Goal: Task Accomplishment & Management: Manage account settings

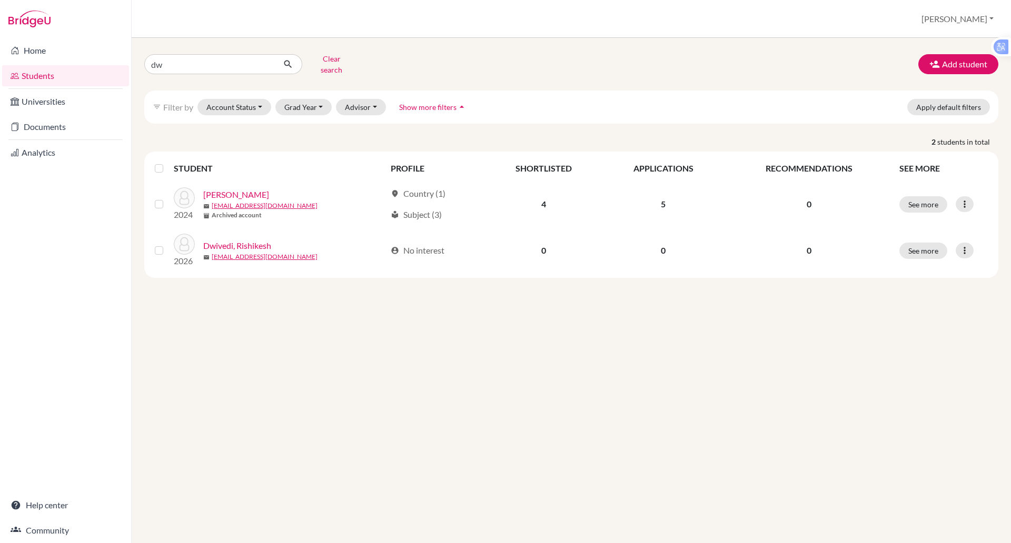
type input "d"
type input "y"
type input "tue [PERSON_NAME]"
click button "submit" at bounding box center [288, 64] width 28 height 20
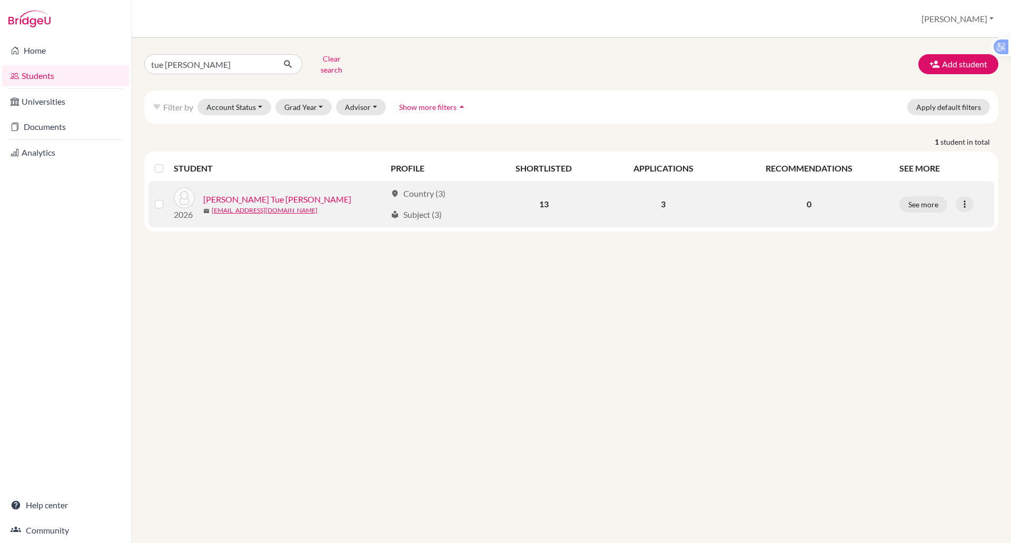
click at [232, 193] on link "[PERSON_NAME] Tue [PERSON_NAME]" at bounding box center [277, 199] width 148 height 13
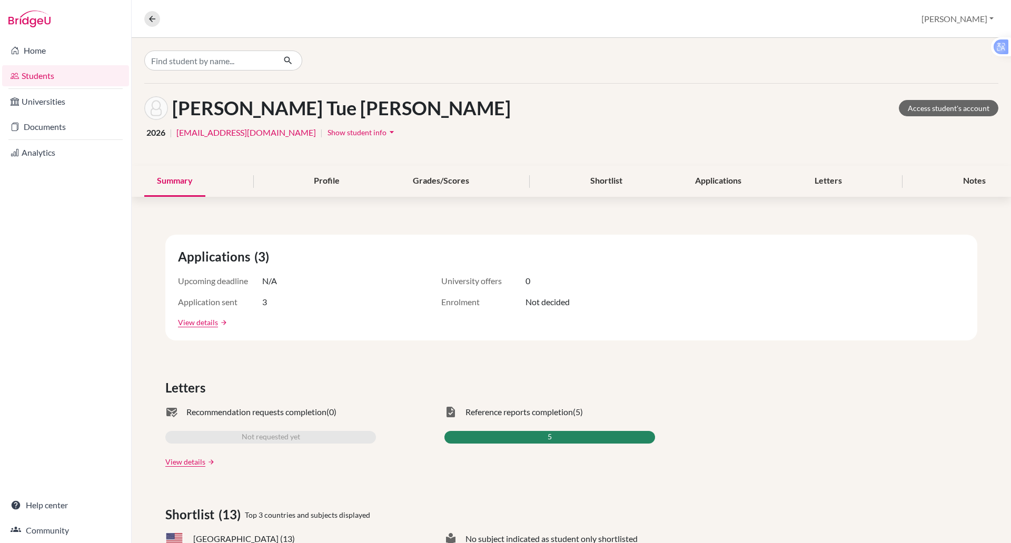
click at [328, 128] on span "Show student info" at bounding box center [357, 132] width 59 height 9
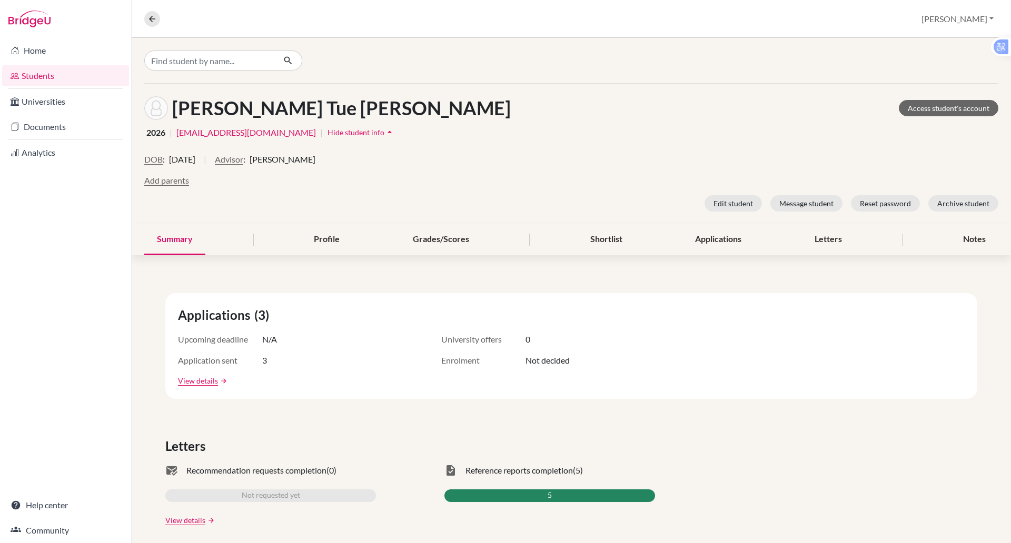
click at [328, 128] on span "Hide student info" at bounding box center [356, 132] width 57 height 9
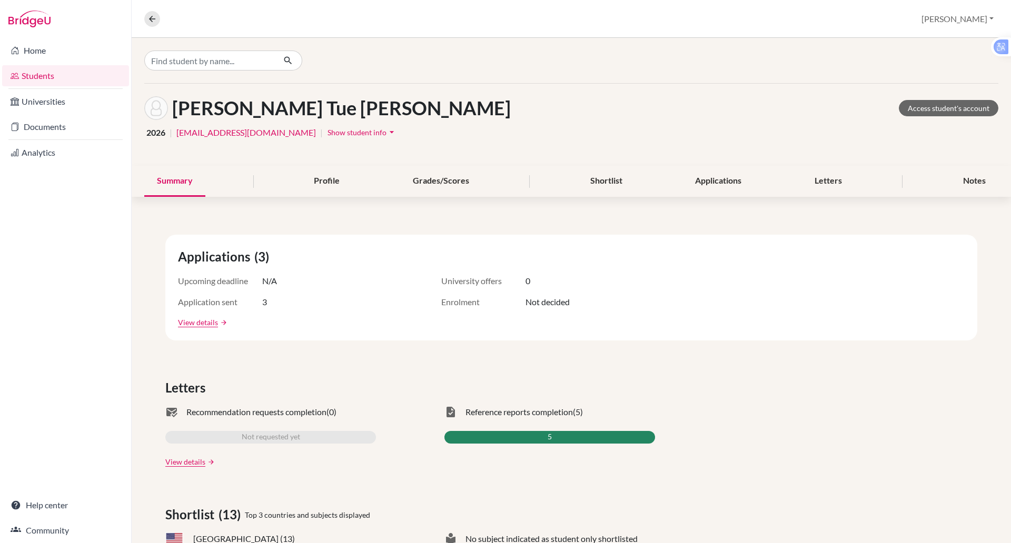
click at [328, 132] on span "Show student info" at bounding box center [357, 132] width 59 height 9
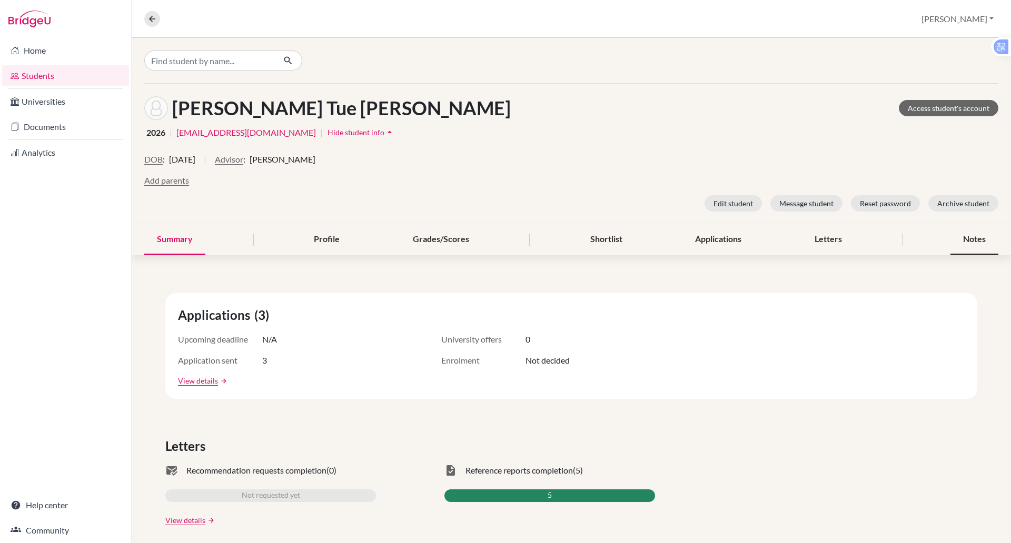
click at [970, 243] on div "Notes" at bounding box center [975, 239] width 48 height 31
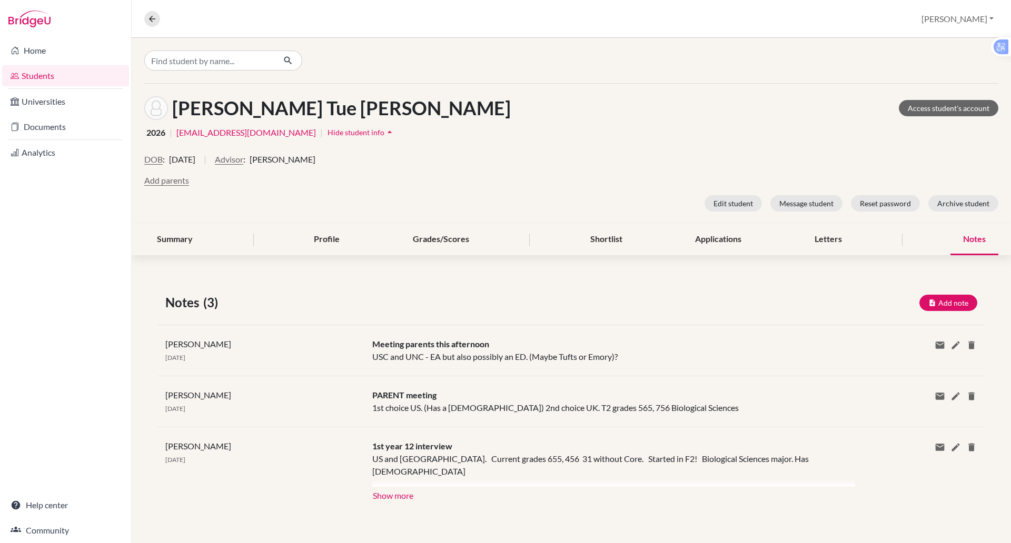
click at [970, 243] on div "Notes" at bounding box center [975, 239] width 48 height 31
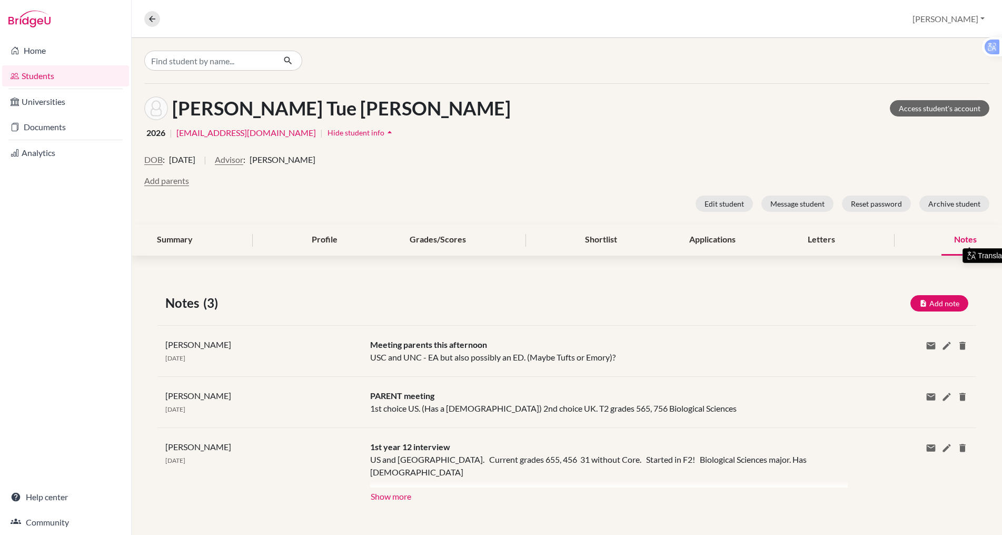
click at [490, 201] on div "Edit student Message student Reset password Archive student" at bounding box center [566, 203] width 845 height 16
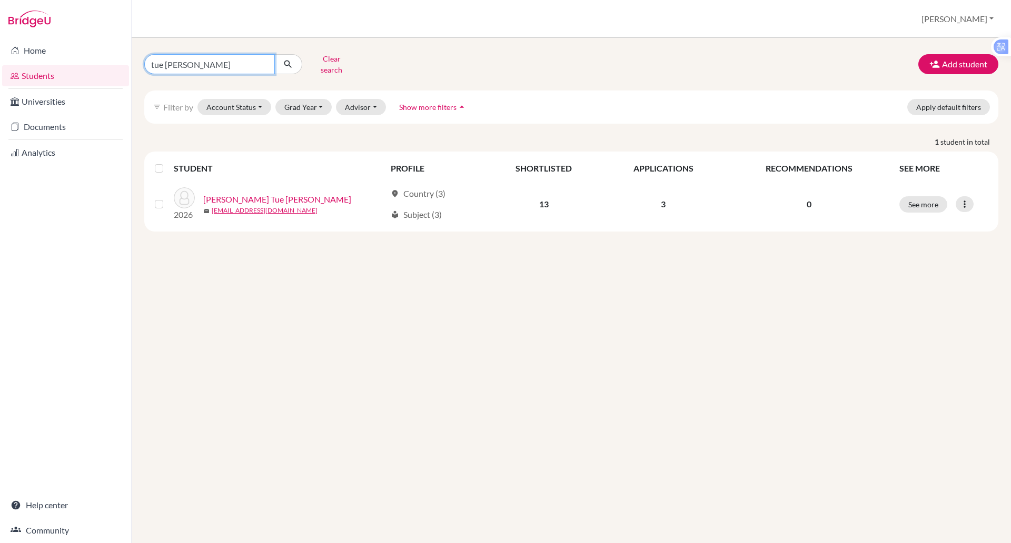
click at [208, 60] on input "tue [PERSON_NAME]" at bounding box center [209, 64] width 131 height 20
type input "t"
type input "yen khnanh"
click button "submit" at bounding box center [288, 64] width 28 height 20
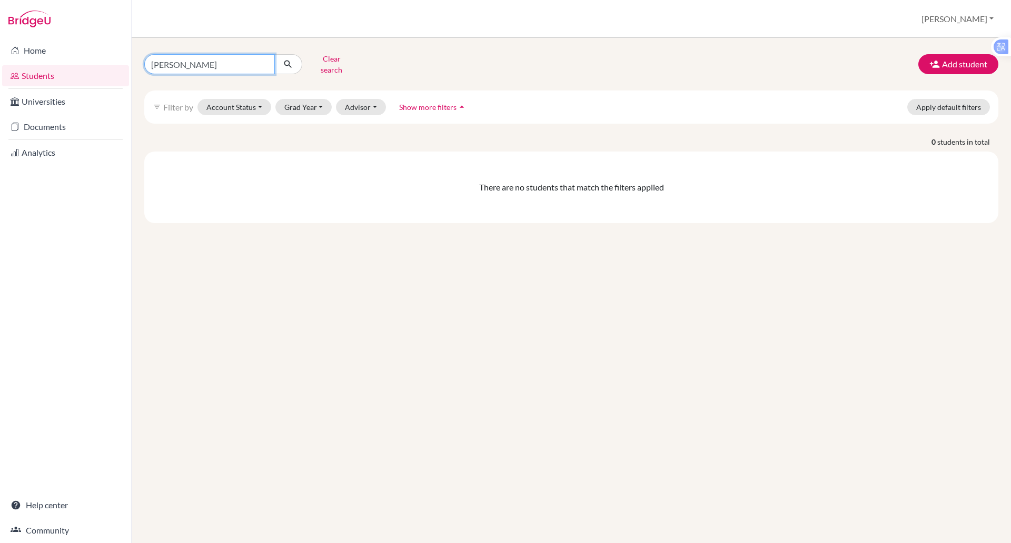
click at [206, 62] on input "yen khnanh" at bounding box center [209, 64] width 131 height 20
type input "yen khnan"
click button "submit" at bounding box center [288, 64] width 28 height 20
click at [197, 63] on input "yen khnan" at bounding box center [209, 64] width 131 height 20
type input "yen alice"
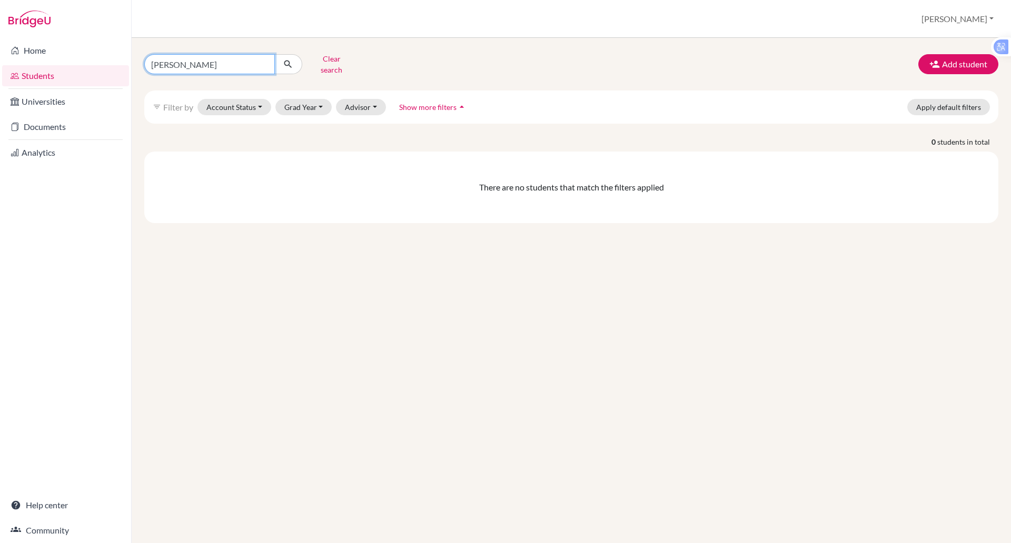
click button "submit" at bounding box center [288, 64] width 28 height 20
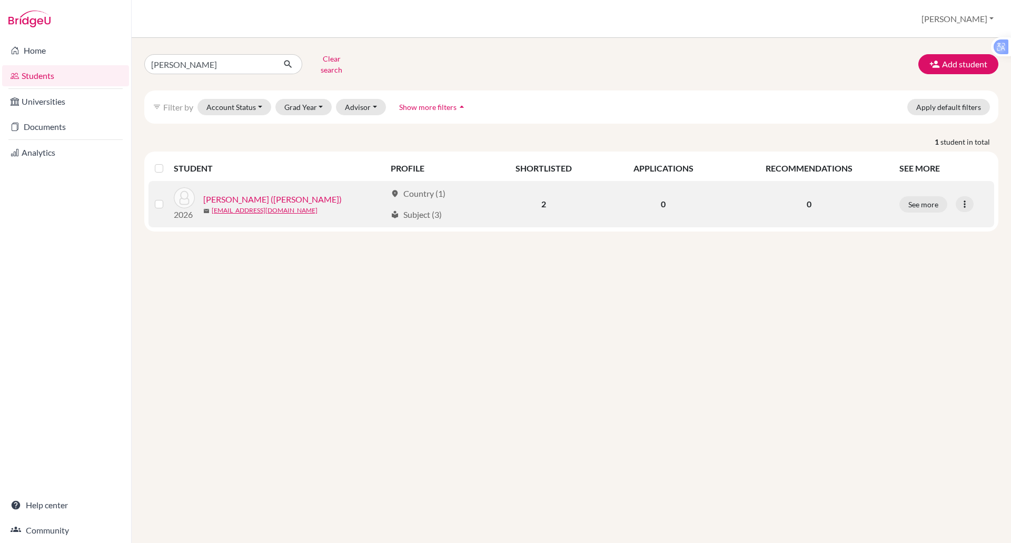
click at [257, 193] on link "Nguyen, Yen Khanh (Alice)" at bounding box center [272, 199] width 138 height 13
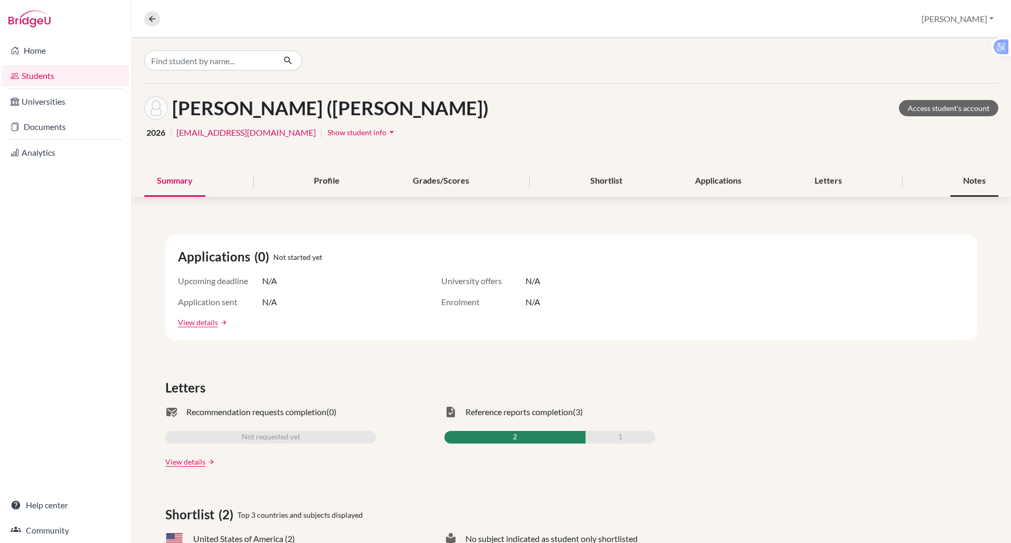
click at [973, 179] on div "Notes" at bounding box center [975, 181] width 48 height 31
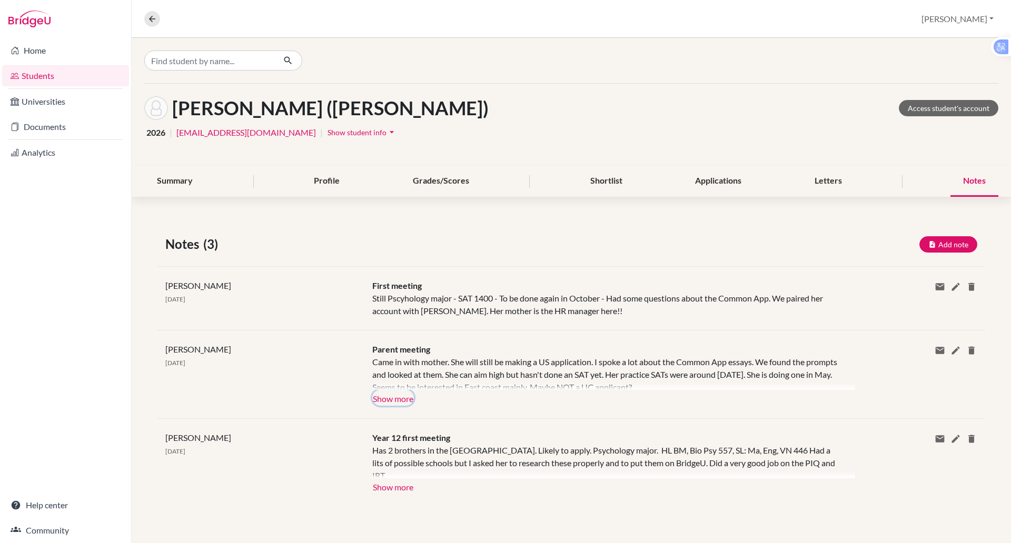
click at [400, 399] on button "Show more" at bounding box center [393, 398] width 42 height 16
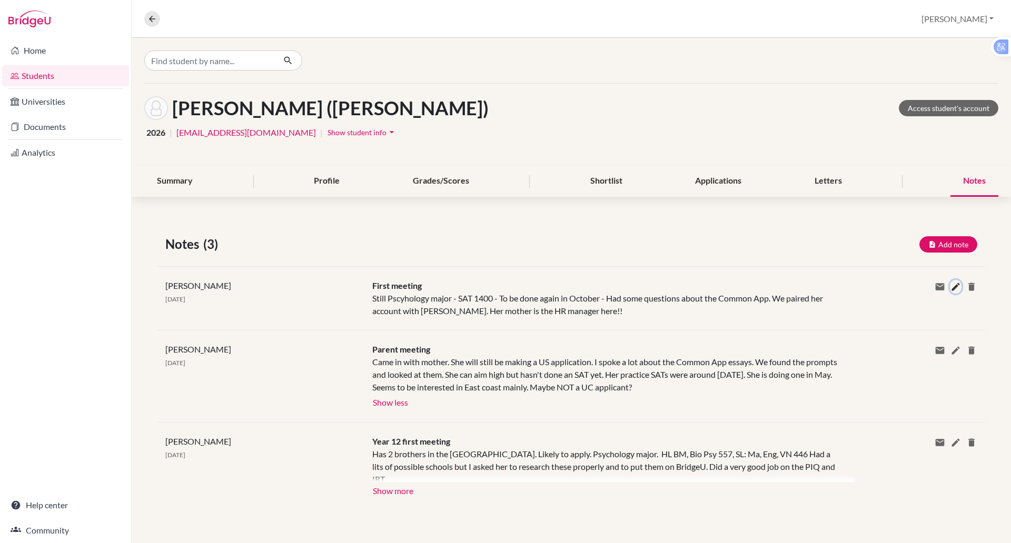
click at [952, 288] on icon at bounding box center [956, 287] width 11 height 11
click at [0, 0] on div "Private note" at bounding box center [0, 0] width 0 height 0
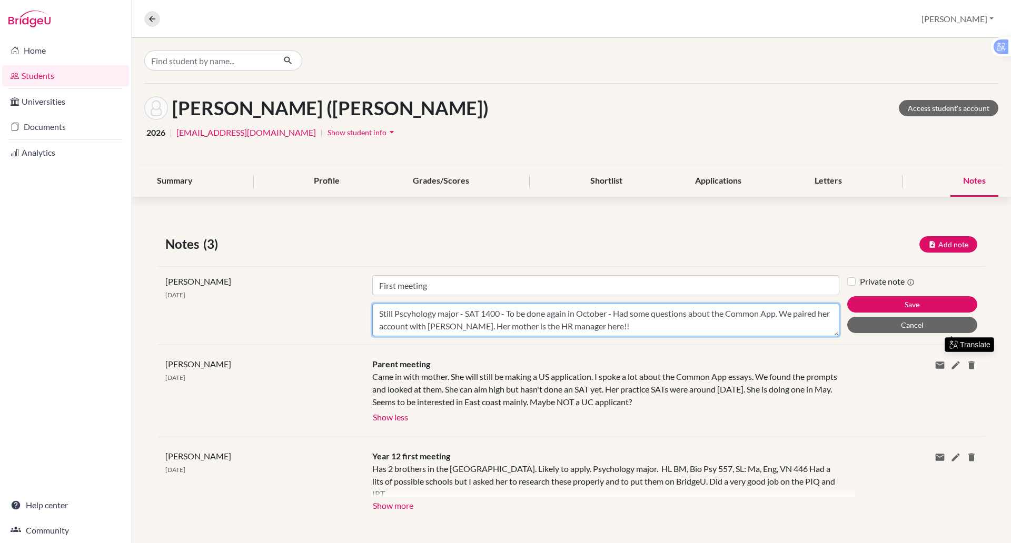
click at [412, 315] on textarea "Still Pscyhology major - SAT 1400 - To be done again in October - Had some ques…" at bounding box center [605, 320] width 467 height 33
click at [630, 327] on textarea "Still Psychology major - SAT 1400 - To be done again in October - Had some ques…" at bounding box center [605, 320] width 467 height 33
type textarea "Still Psychology major - SAT 1400 - To be done again in October - Had some ques…"
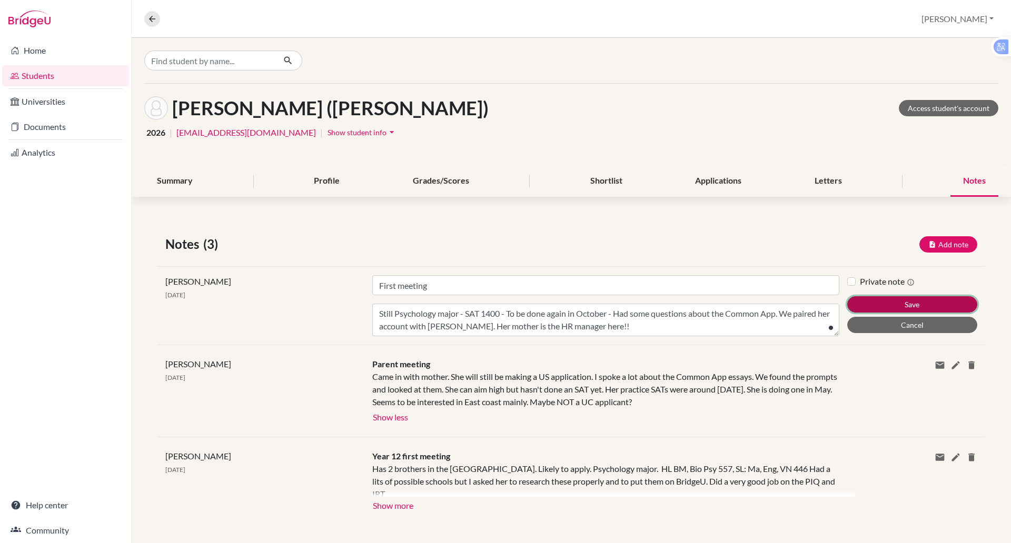
click at [878, 303] on button "Save" at bounding box center [912, 304] width 130 height 16
